Goal: Contribute content

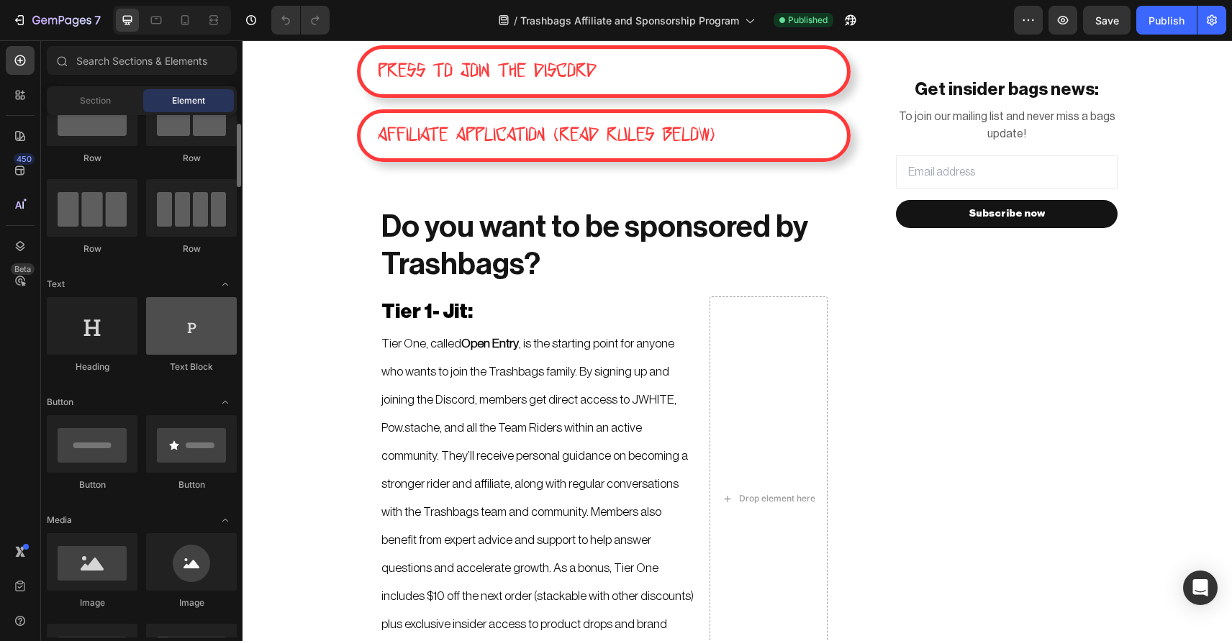
scroll to position [63, 0]
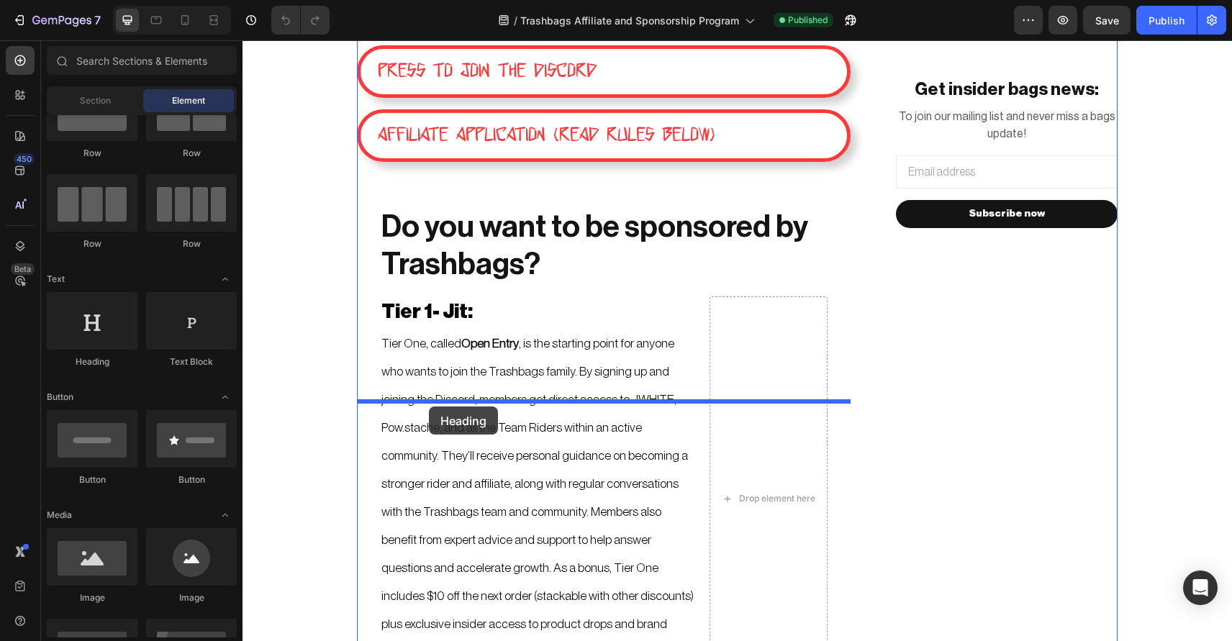
drag, startPoint x: 343, startPoint y: 371, endPoint x: 429, endPoint y: 407, distance: 93.3
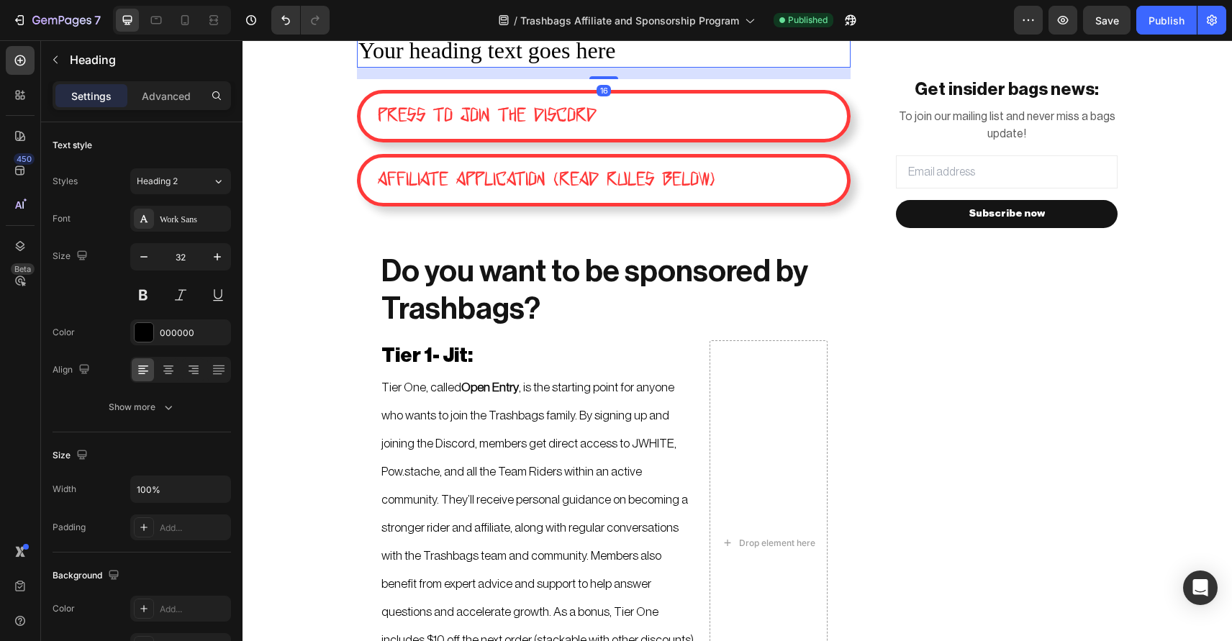
click at [555, 79] on div "16" at bounding box center [604, 74] width 494 height 12
click at [591, 68] on h2 "Your heading text goes here" at bounding box center [604, 51] width 494 height 33
click at [624, 66] on p "Your heading text goes here" at bounding box center [603, 51] width 491 height 30
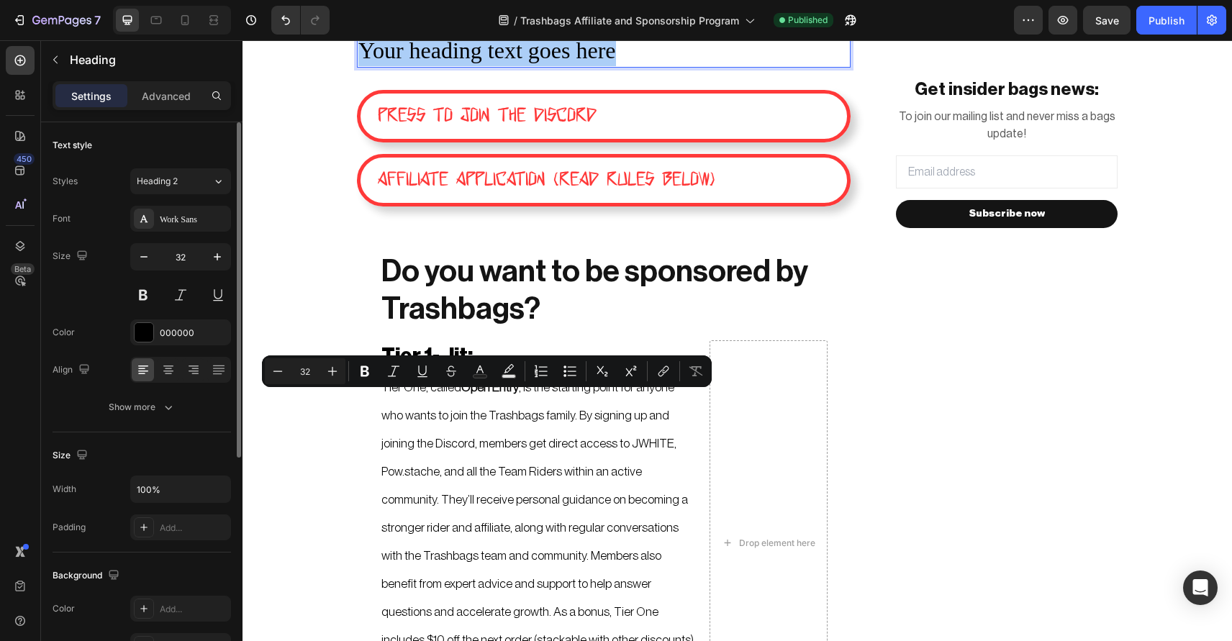
click at [171, 204] on div "Styles Heading 2 Font Work Sans Size 32 Color 000000 Align Show more" at bounding box center [142, 294] width 178 height 252
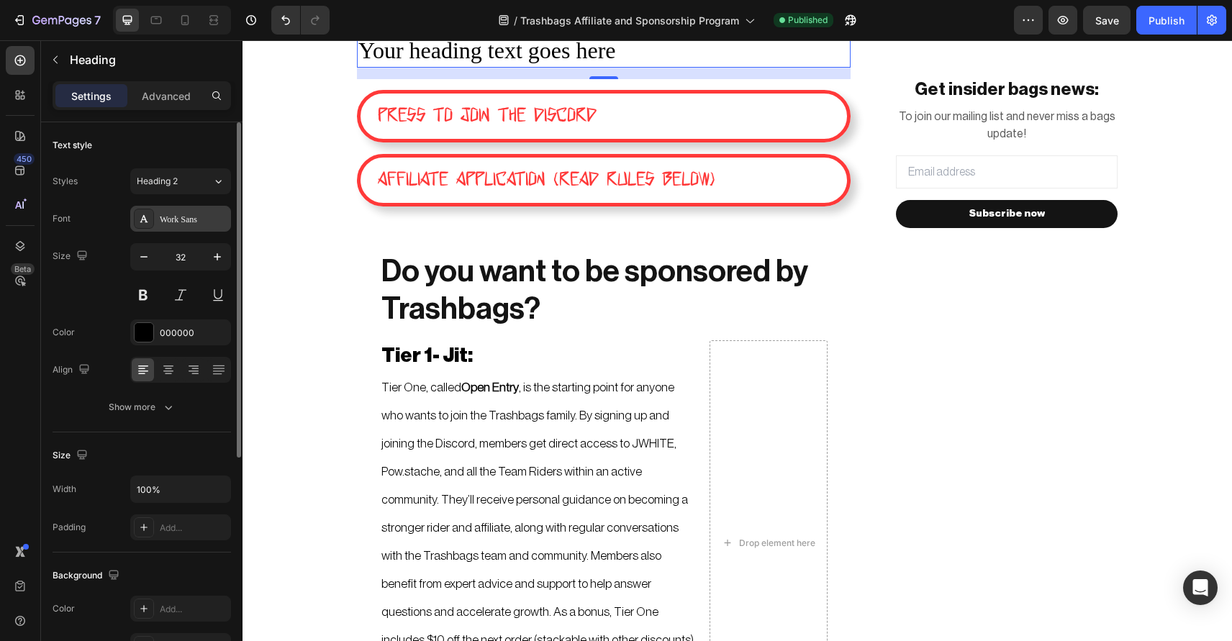
click at [171, 212] on div "Work Sans" at bounding box center [180, 219] width 101 height 26
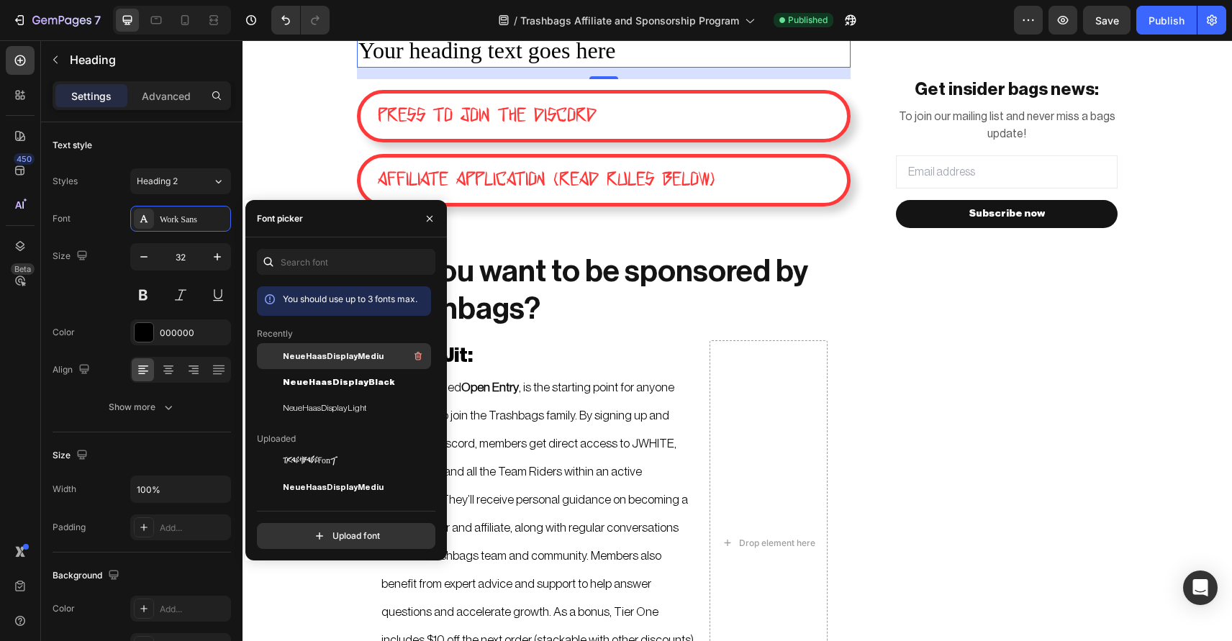
click at [365, 360] on span "NeueHaasDisplayMediu" at bounding box center [333, 356] width 101 height 13
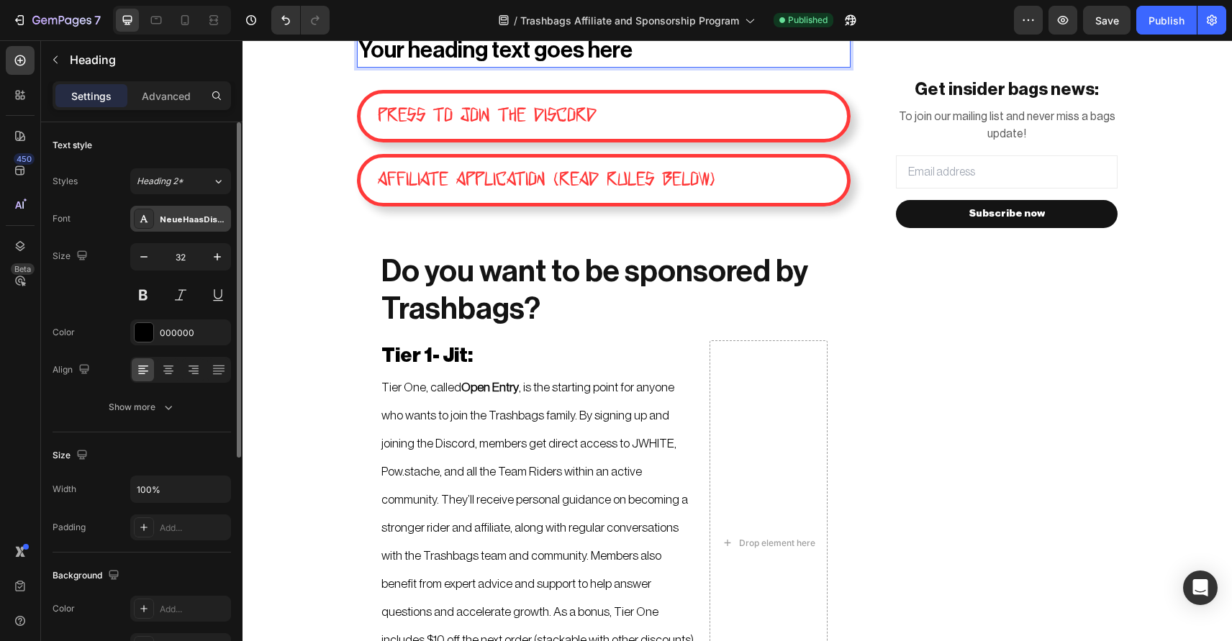
click at [192, 224] on div "NeueHaasDisplayMediu" at bounding box center [194, 219] width 68 height 13
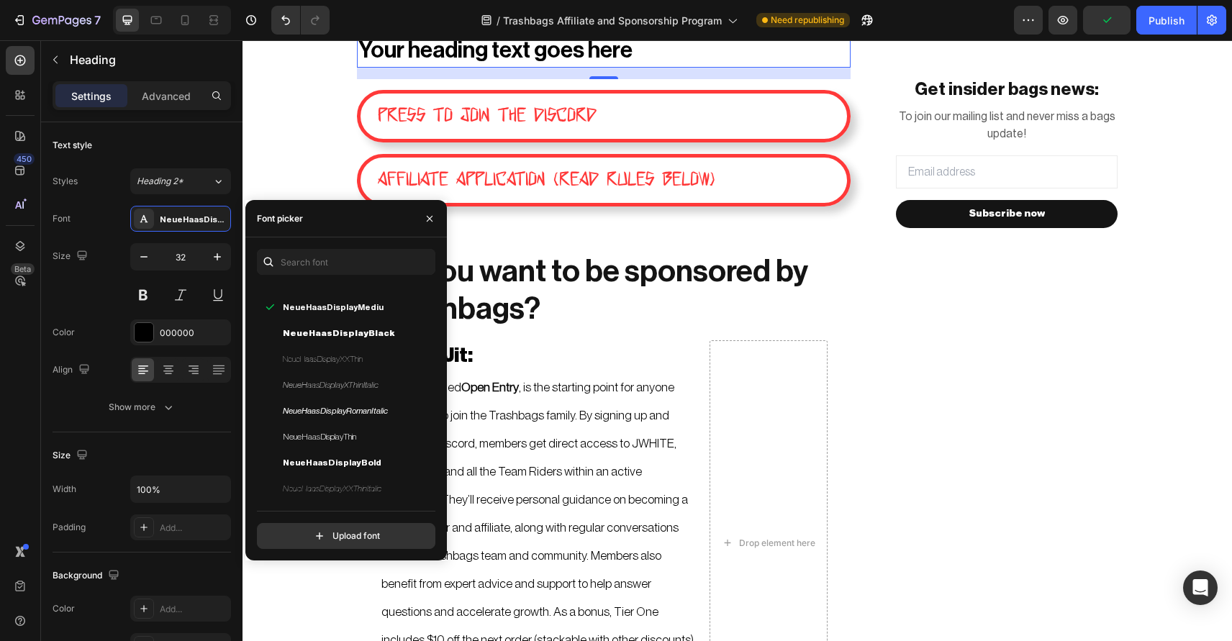
scroll to position [237, 0]
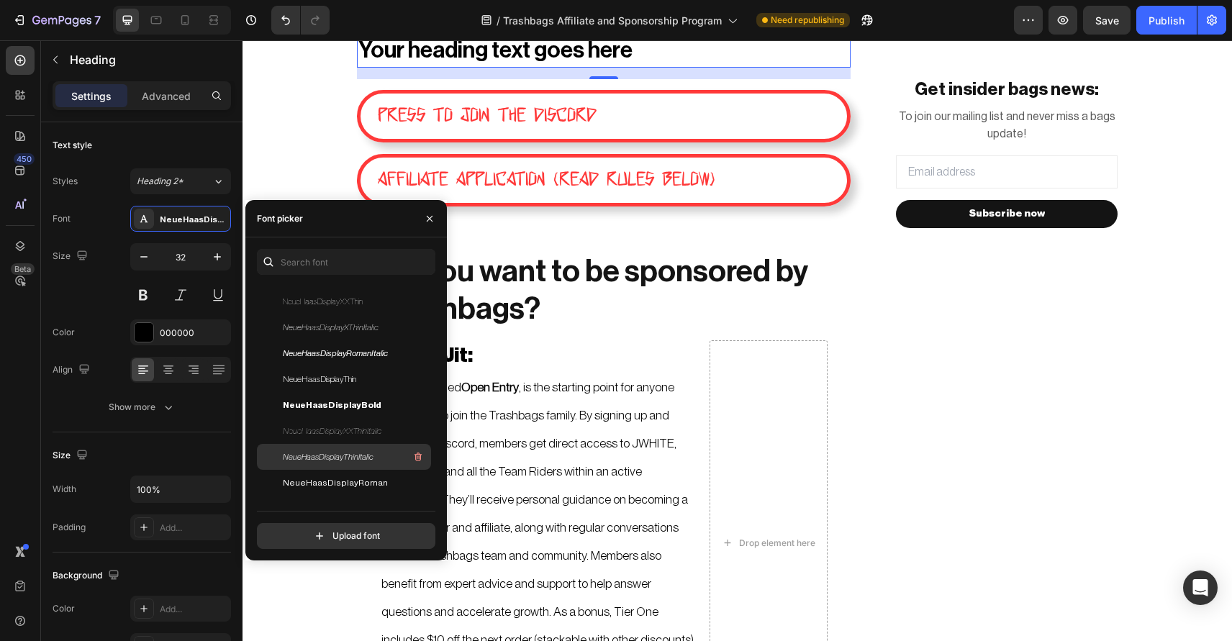
click at [376, 453] on div "NeueHaasDisplayThinItalic" at bounding box center [355, 456] width 145 height 17
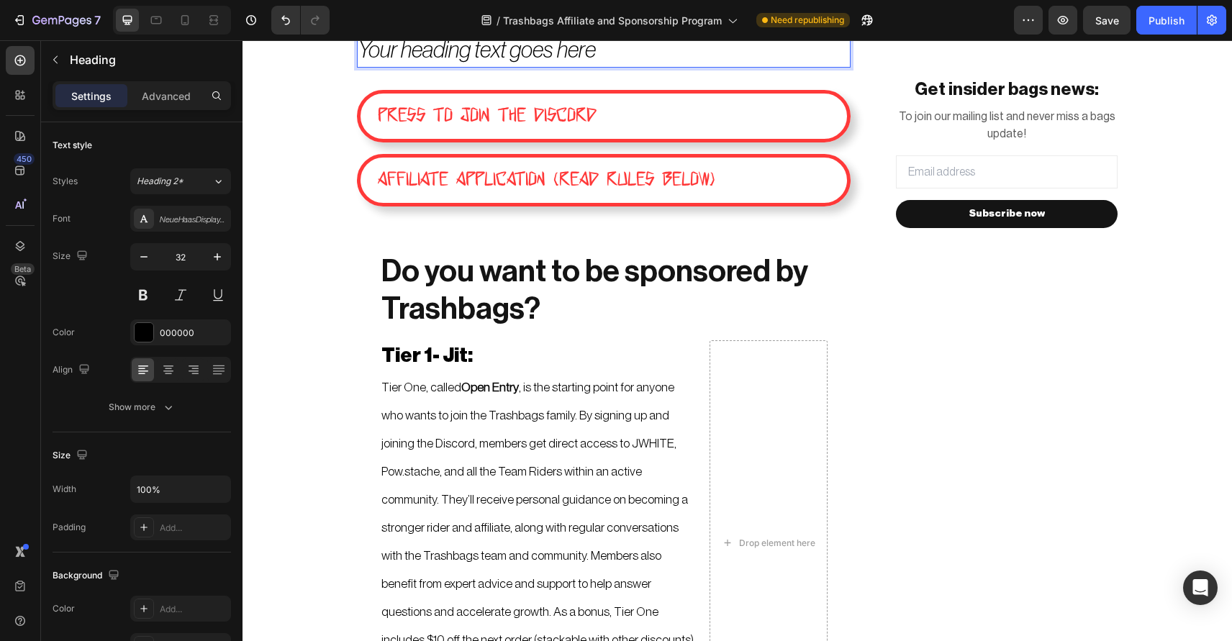
click at [614, 66] on p "Your heading text goes here" at bounding box center [603, 51] width 491 height 30
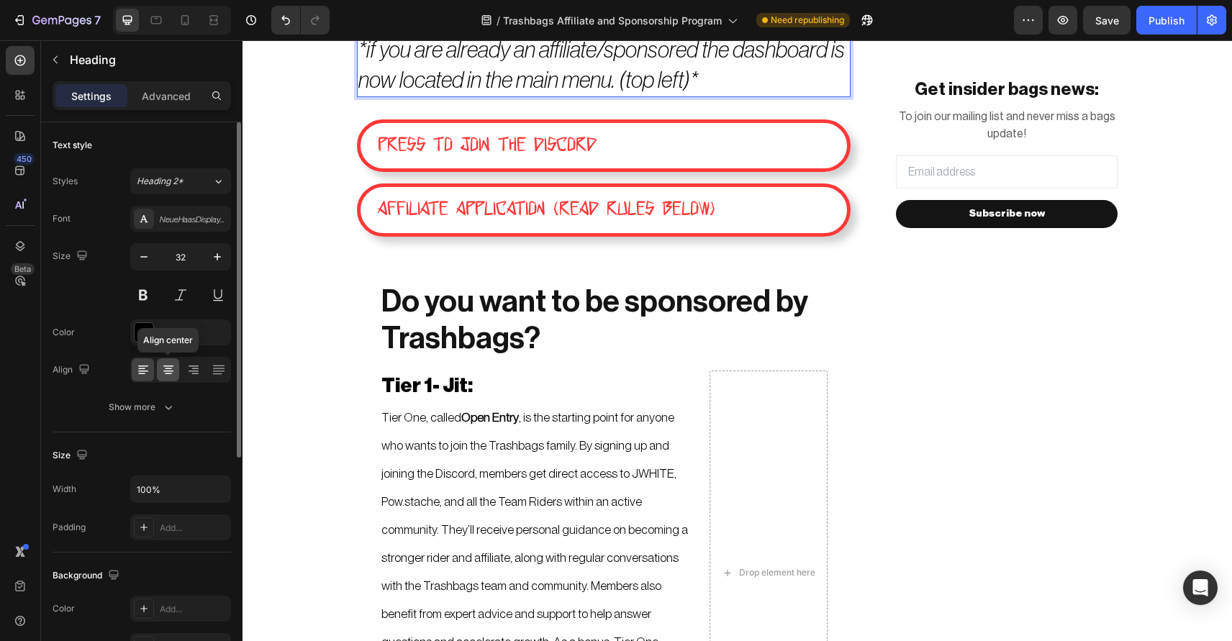
click at [171, 368] on icon at bounding box center [168, 368] width 7 height 1
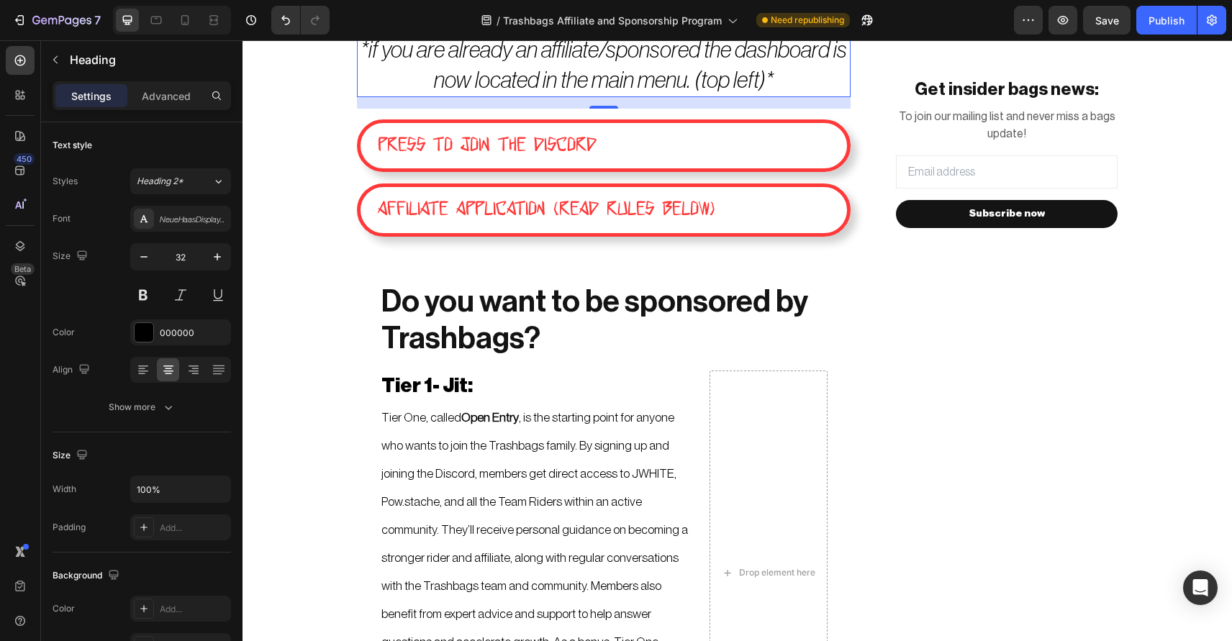
click at [779, 96] on p "*if you are already an affiliate/sponsored the dashboard is now located in the …" at bounding box center [603, 66] width 491 height 60
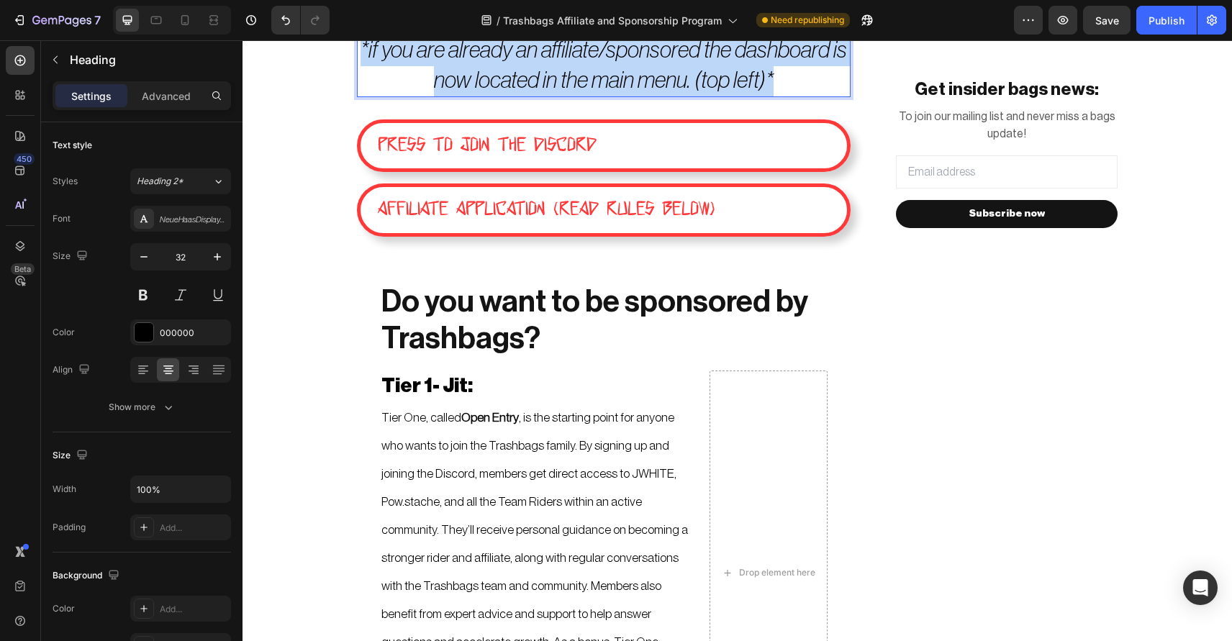
click at [779, 96] on p "*if you are already an affiliate/sponsored the dashboard is now located in the …" at bounding box center [603, 66] width 491 height 60
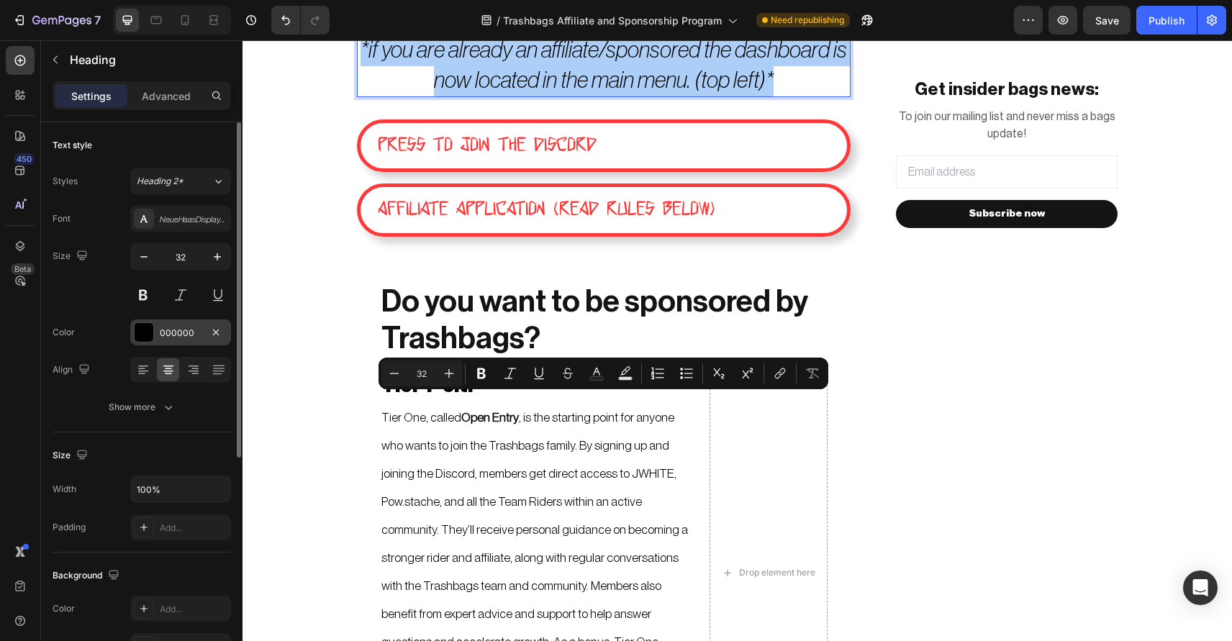
click at [151, 327] on div at bounding box center [144, 332] width 19 height 19
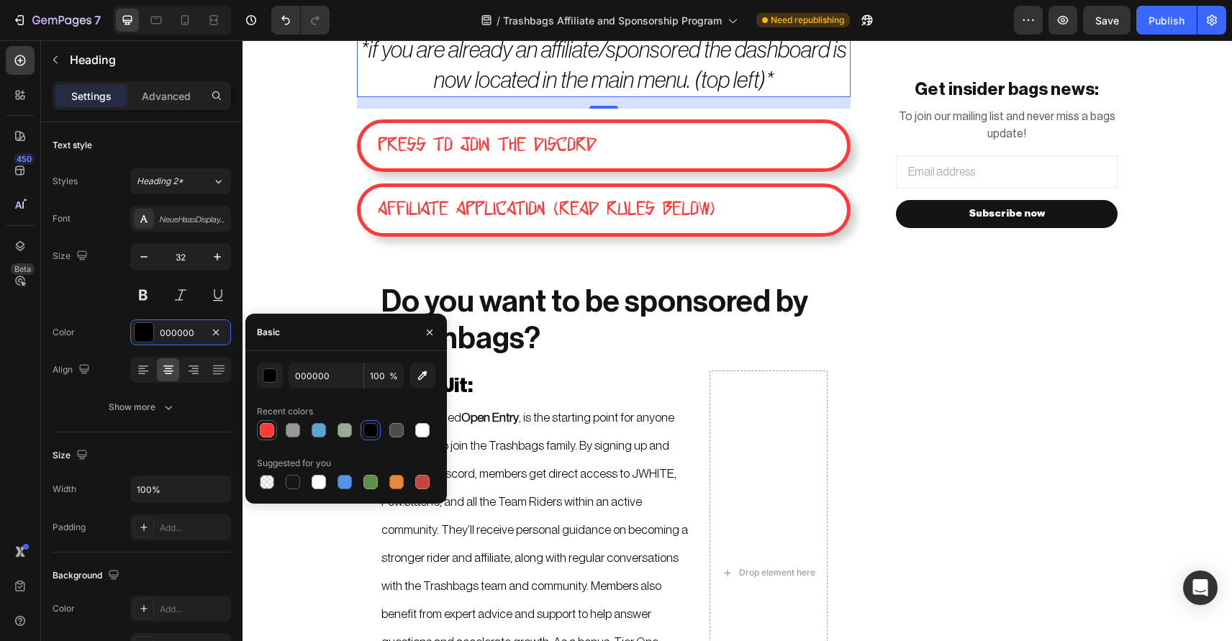
click at [267, 430] on div at bounding box center [267, 430] width 14 height 14
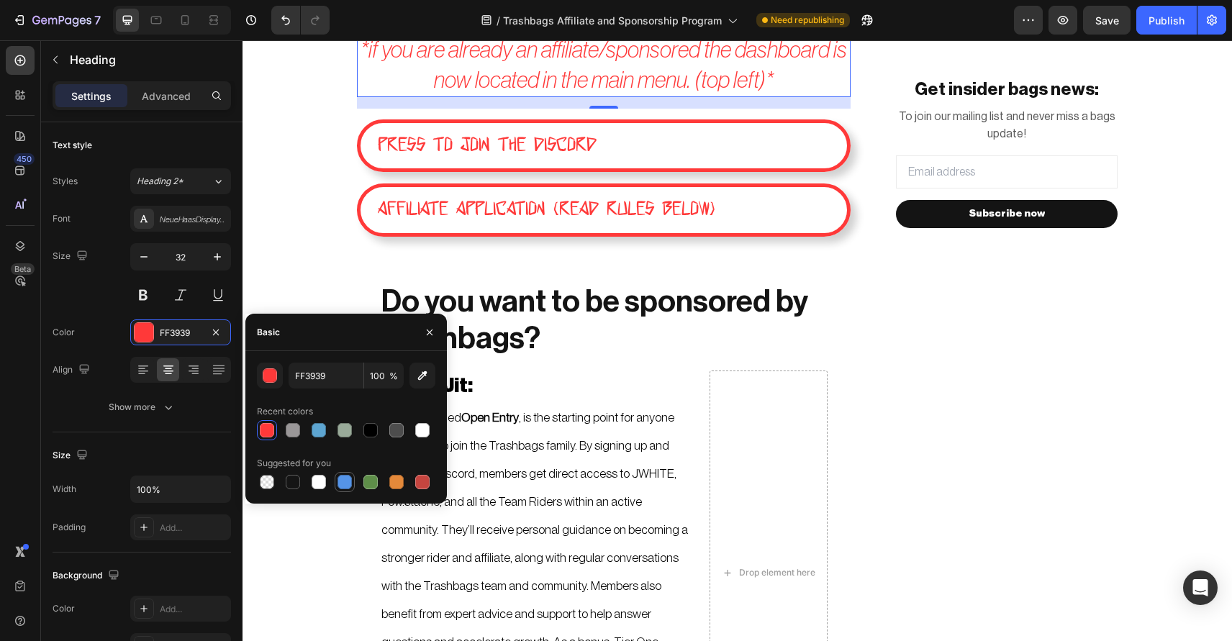
click at [346, 484] on div at bounding box center [344, 482] width 14 height 14
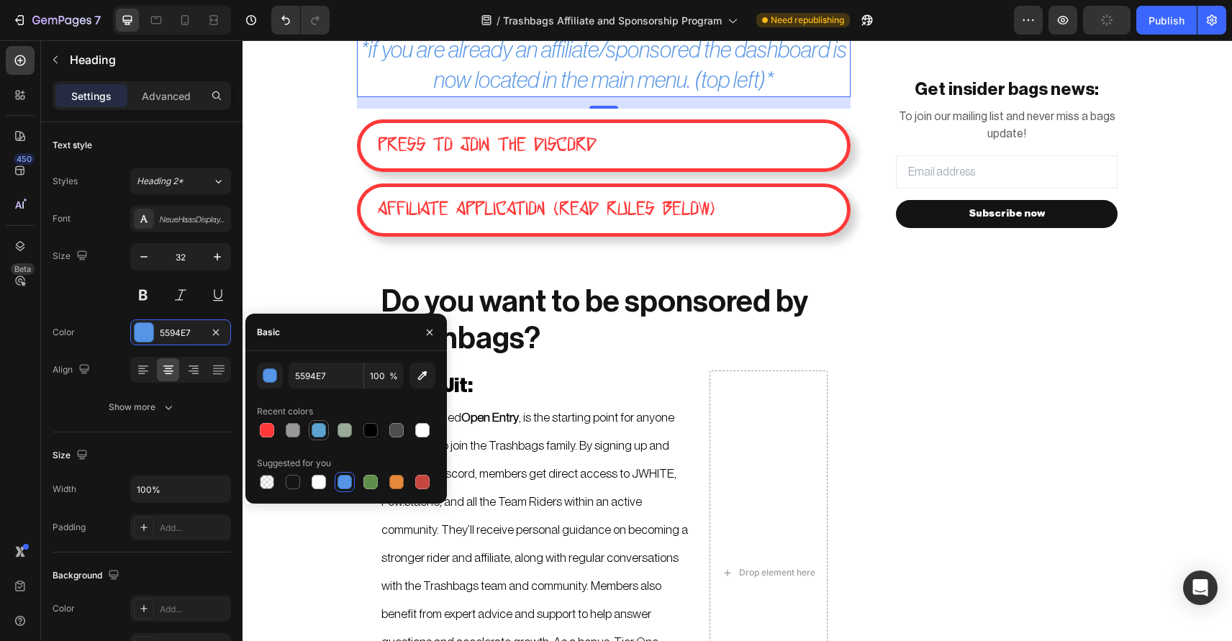
click at [327, 430] on div at bounding box center [318, 430] width 17 height 17
click at [292, 432] on div at bounding box center [293, 430] width 14 height 14
type input "9A9798"
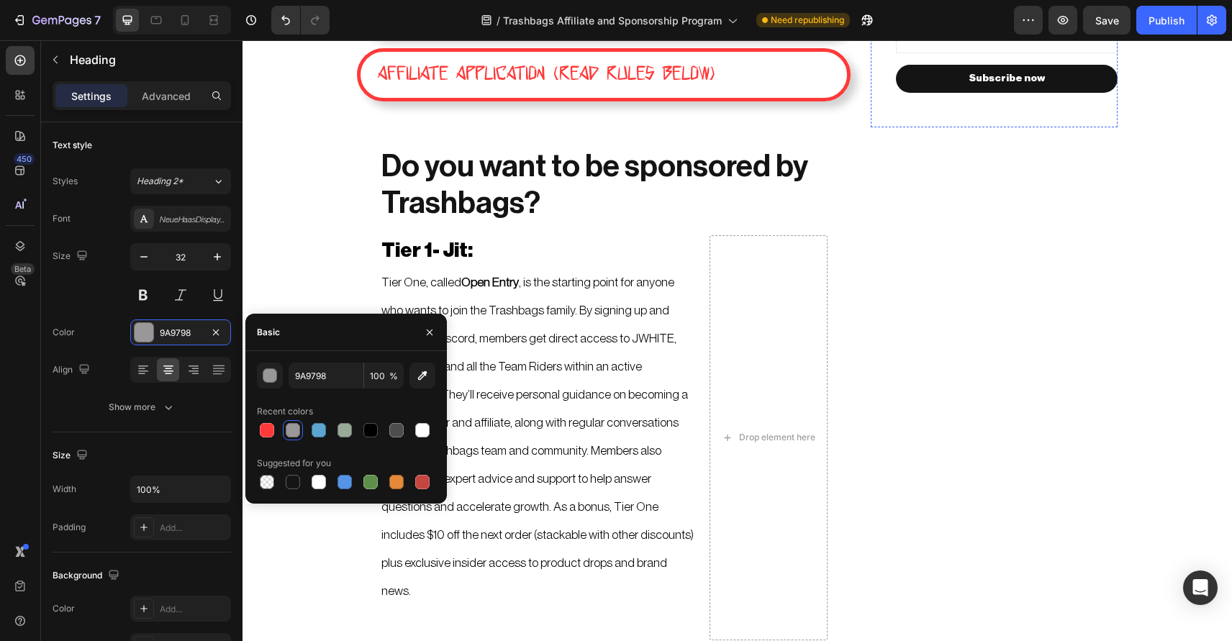
scroll to position [217, 0]
click at [1158, 4] on div "7 / Trashbags Affiliate and Sponsorship Program Need republishing Preview Save …" at bounding box center [616, 20] width 1232 height 41
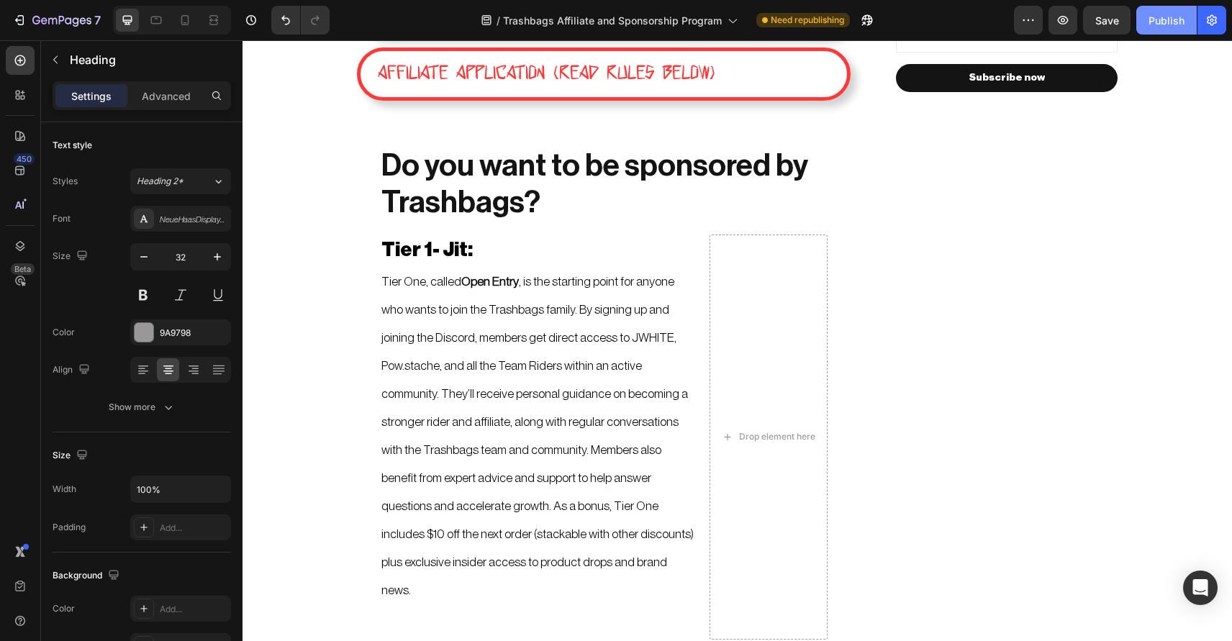
click at [1158, 17] on div "Publish" at bounding box center [1166, 20] width 36 height 15
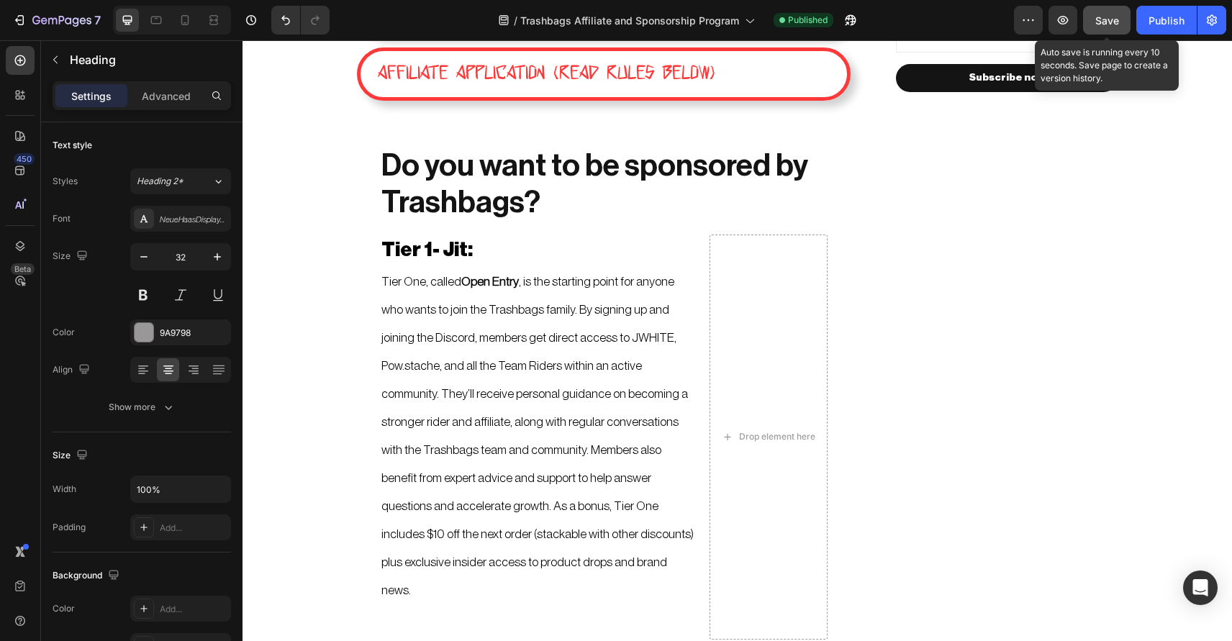
click at [1116, 12] on button "Save" at bounding box center [1106, 20] width 47 height 29
